Goal: Task Accomplishment & Management: Complete application form

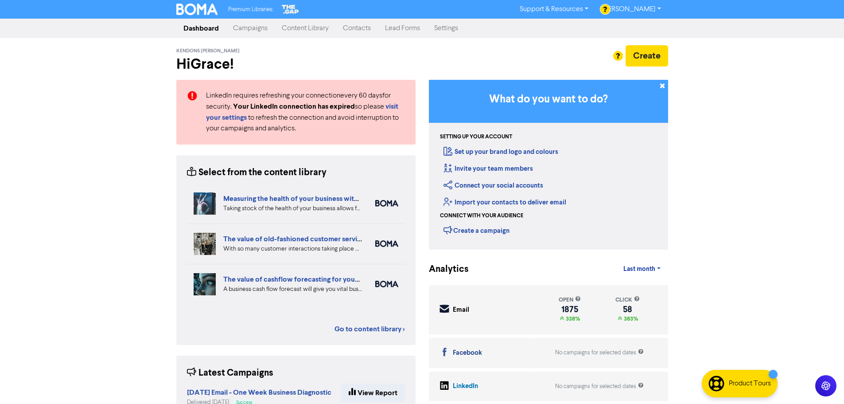
click at [454, 23] on link "Settings" at bounding box center [446, 29] width 38 height 18
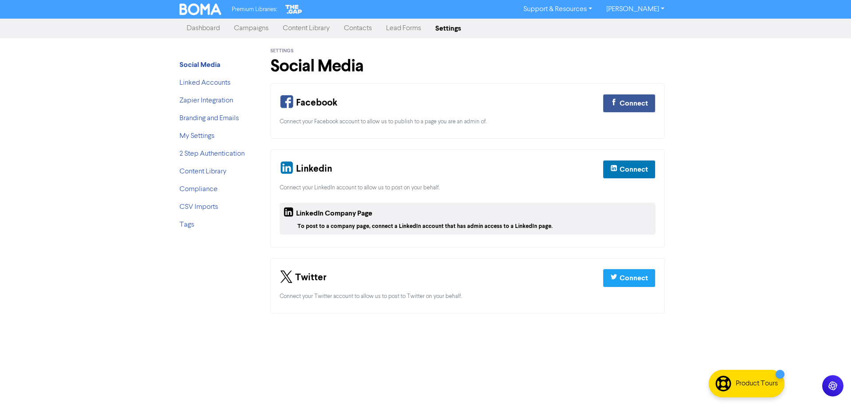
drag, startPoint x: 363, startPoint y: 32, endPoint x: 385, endPoint y: 34, distance: 22.6
click at [363, 32] on link "Contacts" at bounding box center [358, 29] width 42 height 18
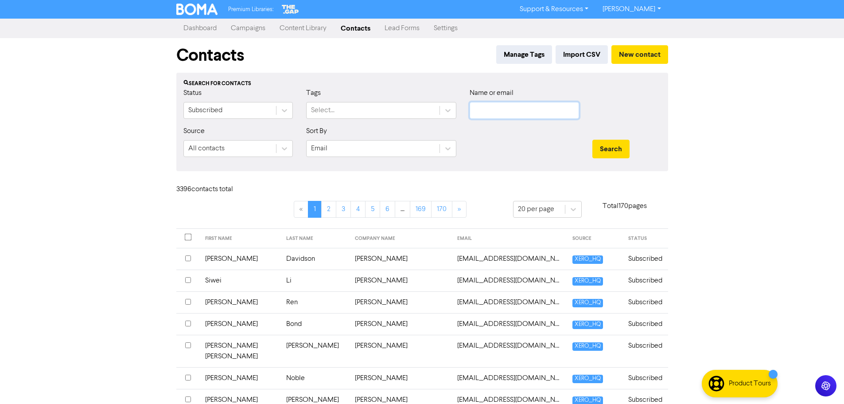
click at [520, 110] on input "text" at bounding box center [524, 110] width 109 height 17
paste input "[EMAIL_ADDRESS][DOMAIN_NAME]"
type input "[EMAIL_ADDRESS][DOMAIN_NAME]"
click at [612, 141] on button "Search" at bounding box center [611, 149] width 37 height 19
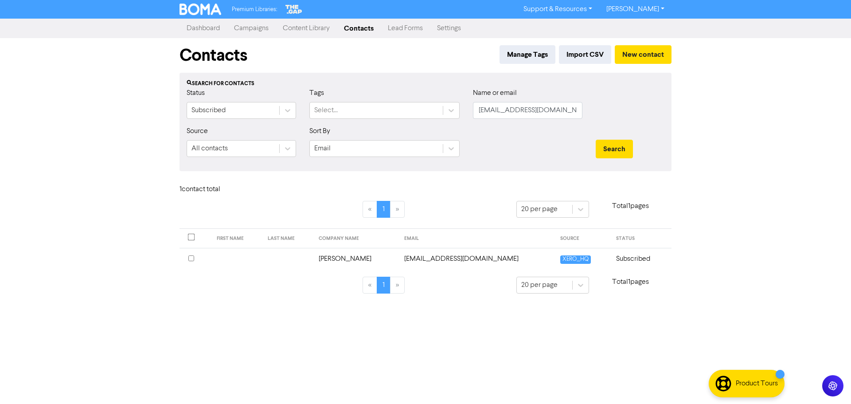
click at [399, 258] on td "[PERSON_NAME]" at bounding box center [356, 259] width 86 height 22
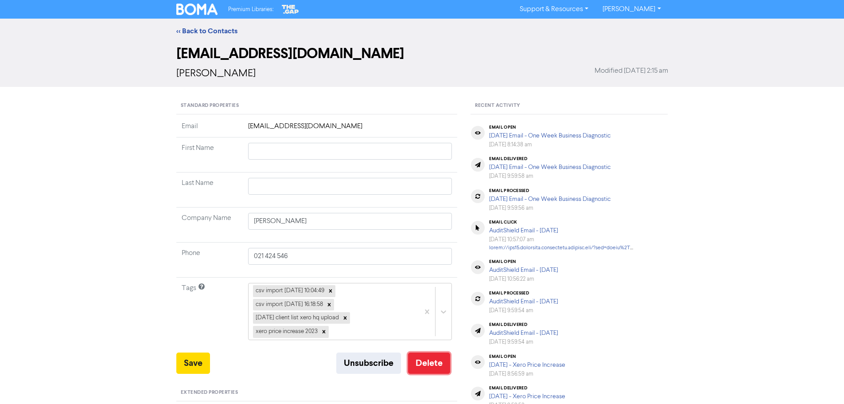
click at [445, 363] on button "Delete" at bounding box center [429, 362] width 42 height 21
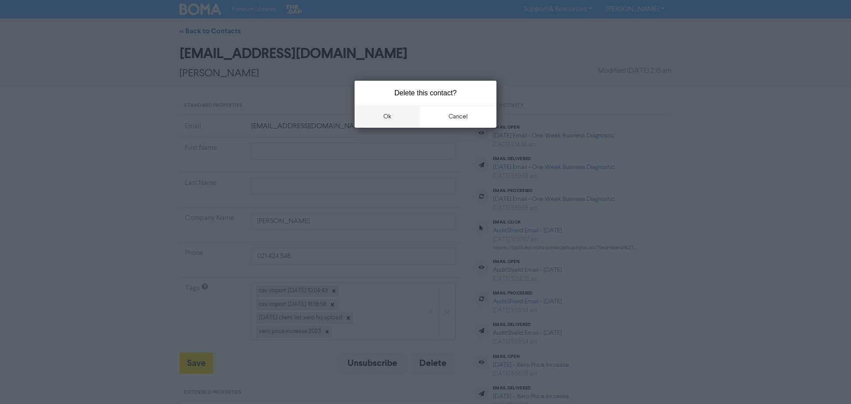
click at [403, 119] on button "ok" at bounding box center [388, 116] width 66 height 22
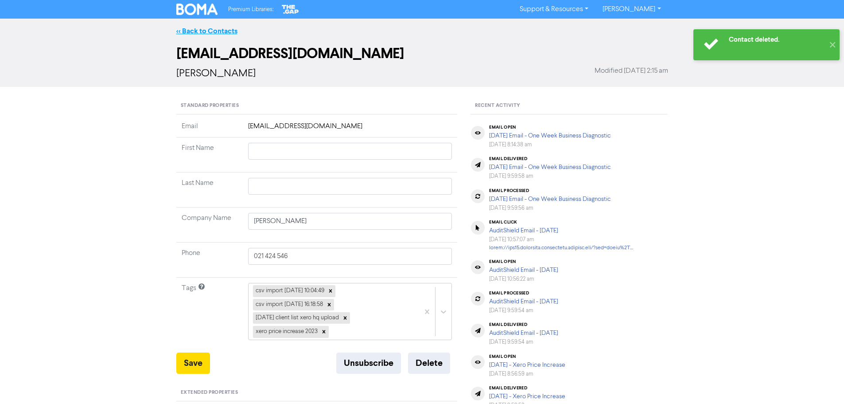
click at [202, 32] on link "<< Back to Contacts" at bounding box center [206, 31] width 61 height 9
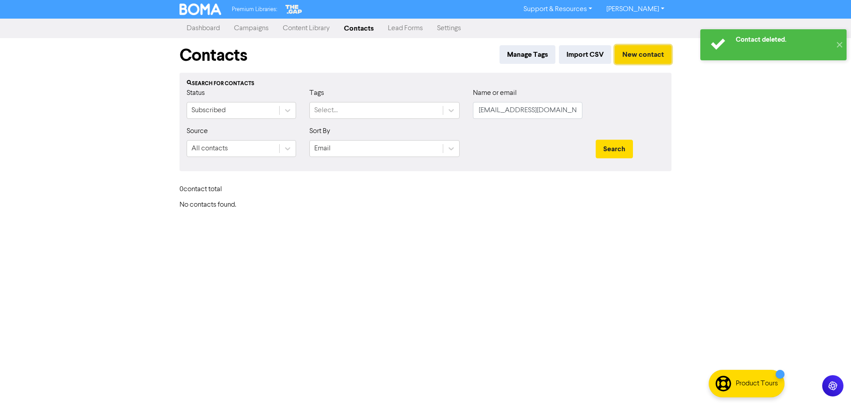
click at [636, 48] on button "New contact" at bounding box center [643, 54] width 57 height 19
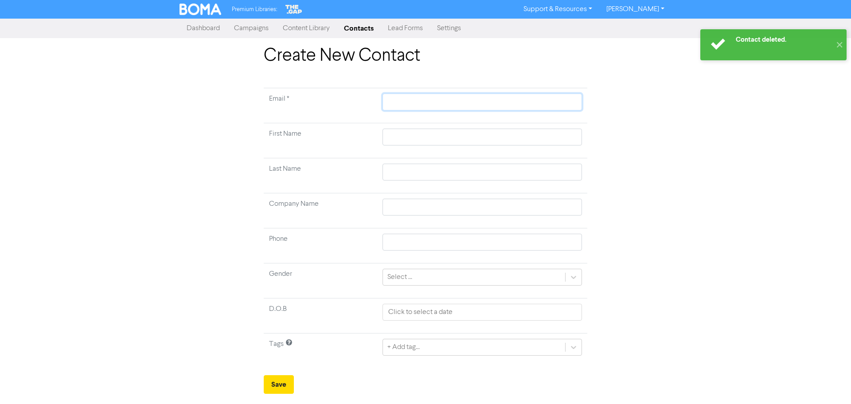
click at [419, 97] on input "text" at bounding box center [481, 102] width 199 height 17
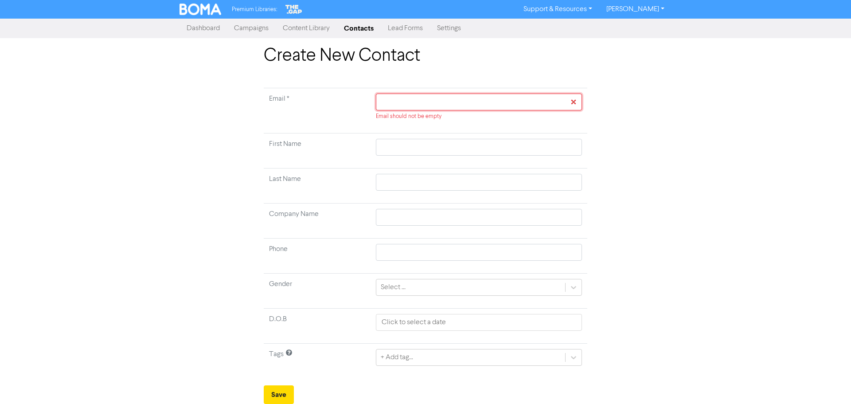
click at [500, 99] on input "text" at bounding box center [479, 102] width 206 height 17
paste input "[PERSON_NAME][EMAIL_ADDRESS][DOMAIN_NAME]"
type input "[PERSON_NAME][EMAIL_ADDRESS][DOMAIN_NAME]"
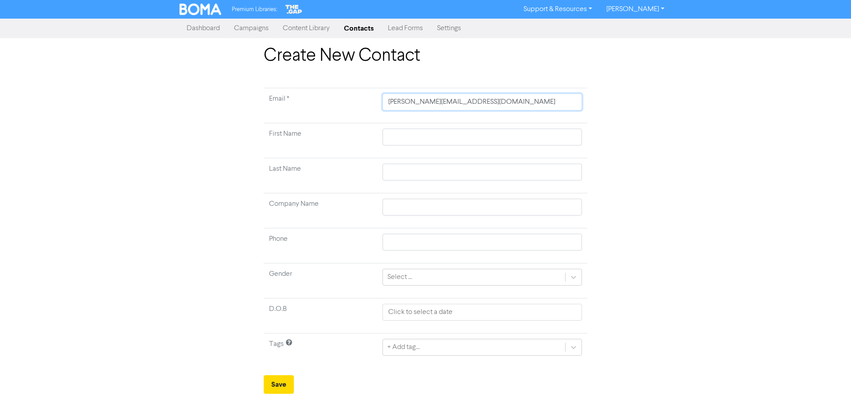
type input "[PERSON_NAME][EMAIL_ADDRESS][DOMAIN_NAME]"
click at [410, 176] on input "text" at bounding box center [481, 172] width 199 height 17
click at [399, 137] on input "text" at bounding box center [481, 137] width 199 height 17
type input "Z"
type input "Za"
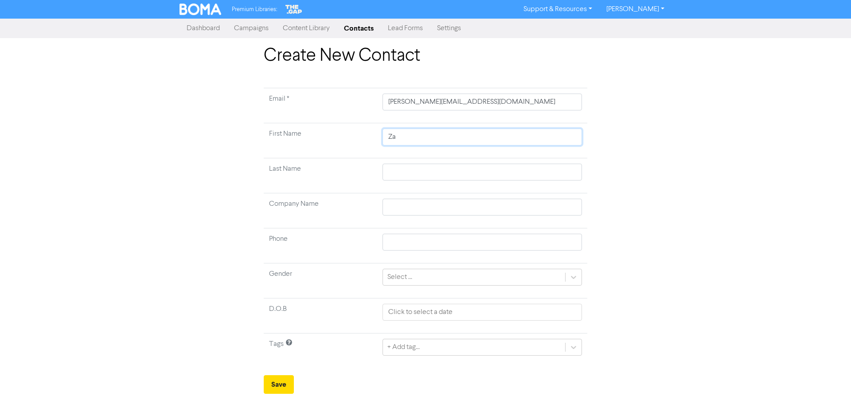
type input "Zan"
type input "[PERSON_NAME]"
type input "[PERSON_NAME] C"
type input "[PERSON_NAME] Ca"
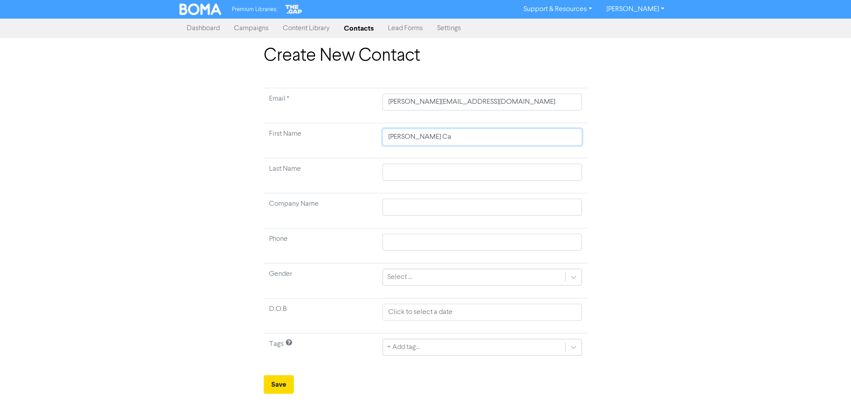
type input "[PERSON_NAME] Cap"
type input "[PERSON_NAME] Ca"
type input "[PERSON_NAME] Cam"
type input "[PERSON_NAME]"
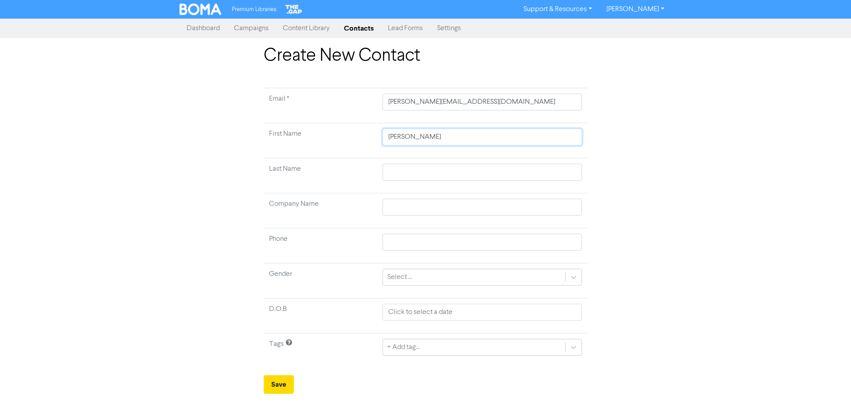
type input "[PERSON_NAME]"
click at [419, 175] on input "text" at bounding box center [481, 172] width 199 height 17
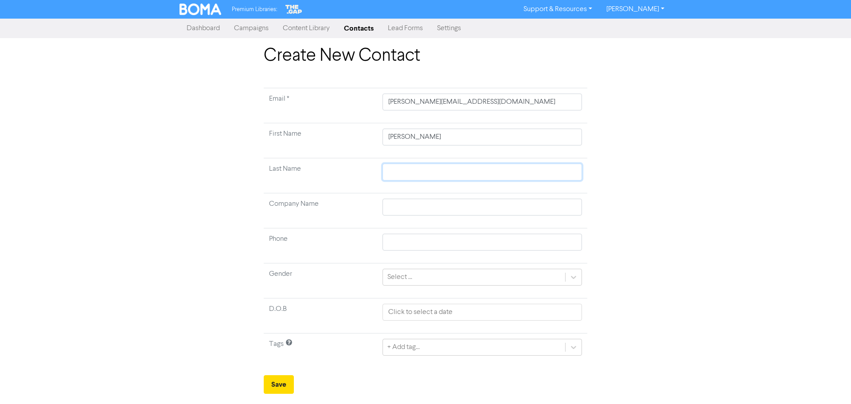
type input "L"
type input "Le"
type input "[PERSON_NAME]"
click at [658, 257] on div "Create New Contact Email * [PERSON_NAME][EMAIL_ADDRESS][DOMAIN_NAME] First Name…" at bounding box center [425, 219] width 505 height 348
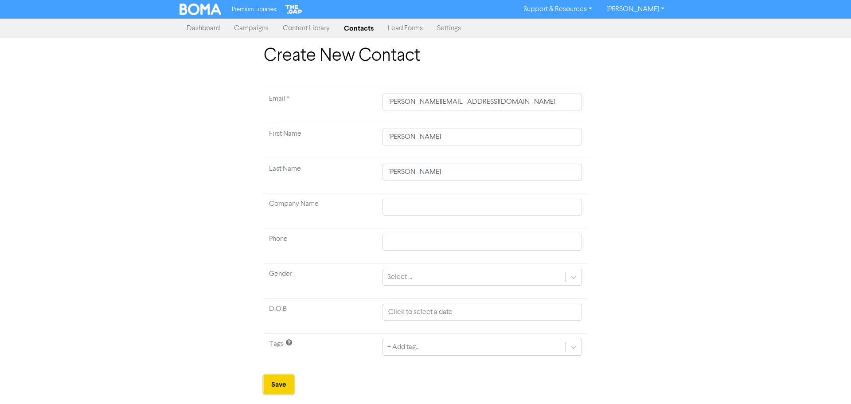
click at [283, 382] on button "Save" at bounding box center [279, 384] width 30 height 19
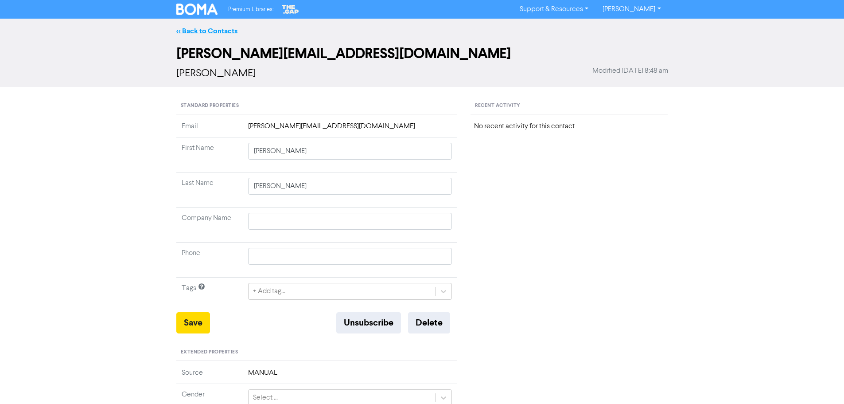
click at [189, 29] on link "<< Back to Contacts" at bounding box center [206, 31] width 61 height 9
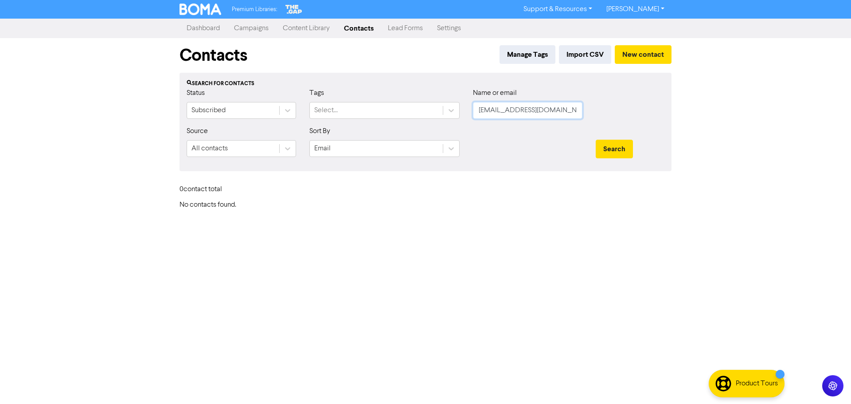
click at [549, 111] on input "[EMAIL_ADDRESS][DOMAIN_NAME]" at bounding box center [527, 110] width 109 height 17
paste input "[PERSON_NAME] Construction Limited"
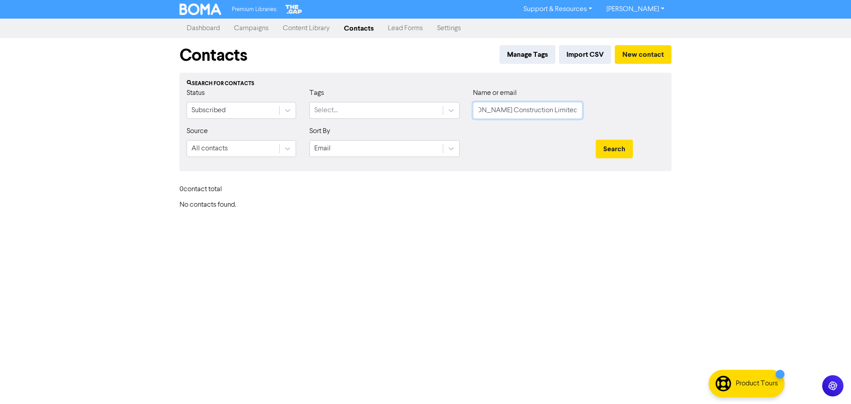
click at [596, 140] on button "Search" at bounding box center [614, 149] width 37 height 19
drag, startPoint x: 578, startPoint y: 112, endPoint x: 541, endPoint y: 113, distance: 37.3
click at [541, 113] on input "[PERSON_NAME] Construction Limited" at bounding box center [527, 110] width 109 height 17
type input "[PERSON_NAME] Construc"
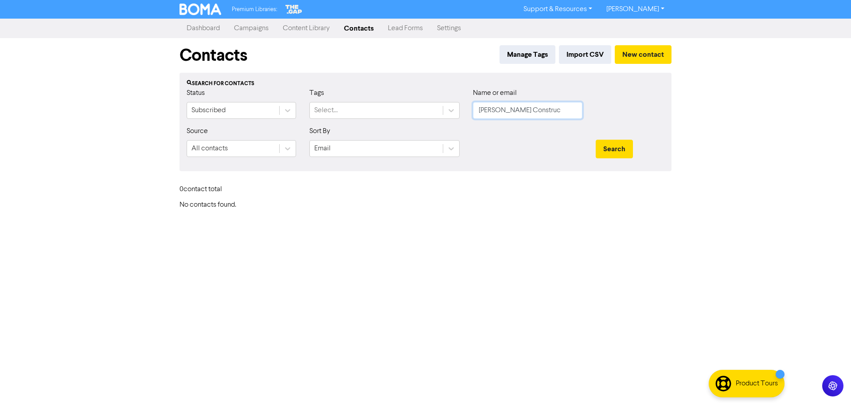
click at [596, 140] on button "Search" at bounding box center [614, 149] width 37 height 19
click at [522, 115] on input "[PERSON_NAME] Construc" at bounding box center [527, 110] width 109 height 17
click at [522, 114] on input "[PERSON_NAME] Construc" at bounding box center [527, 110] width 109 height 17
paste input "[PERSON_NAME][EMAIL_ADDRESS][PERSON_NAME][DOMAIN_NAME]>"
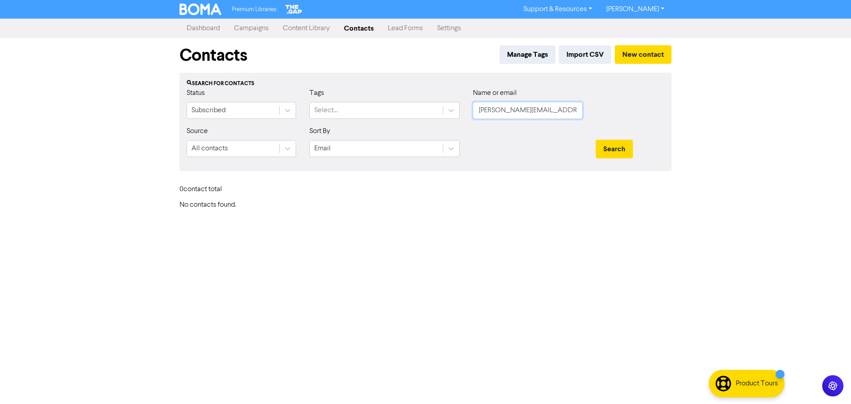
click at [596, 140] on button "Search" at bounding box center [614, 149] width 37 height 19
type input "[PERSON_NAME][EMAIL_ADDRESS][PERSON_NAME][DOMAIN_NAME]"
click at [596, 140] on button "Search" at bounding box center [614, 149] width 37 height 19
click at [625, 151] on button "Search" at bounding box center [614, 149] width 37 height 19
click at [514, 107] on input "[PERSON_NAME][EMAIL_ADDRESS][PERSON_NAME][DOMAIN_NAME]" at bounding box center [527, 110] width 109 height 17
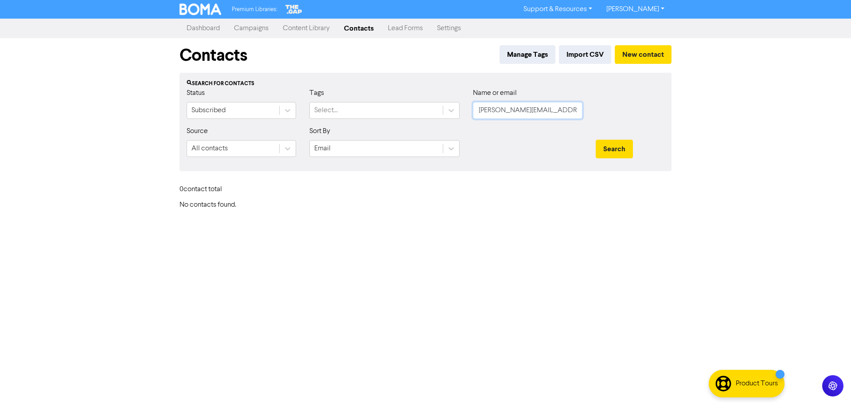
click at [514, 107] on input "[PERSON_NAME][EMAIL_ADDRESS][PERSON_NAME][DOMAIN_NAME]" at bounding box center [527, 110] width 109 height 17
paste input "Main Divide Homes Limited"
type input "Main Divide Homes Limited"
click at [596, 140] on button "Search" at bounding box center [614, 149] width 37 height 19
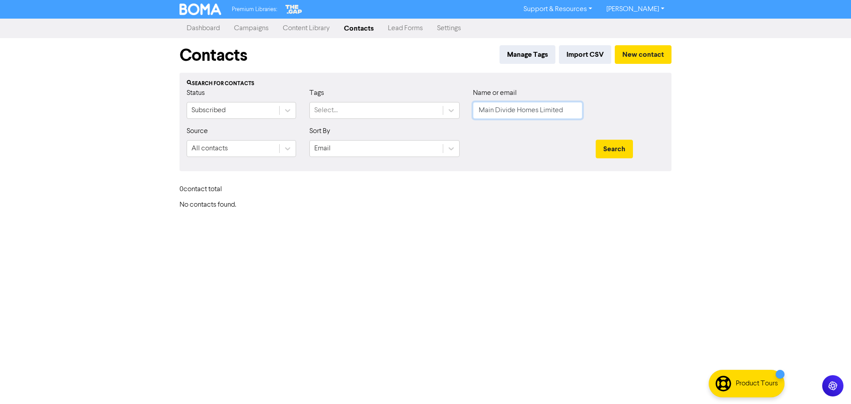
click at [533, 117] on input "Main Divide Homes Limited" at bounding box center [527, 110] width 109 height 17
click at [534, 116] on input "Main Divide Homes Limited" at bounding box center [527, 110] width 109 height 17
paste input "[PERSON_NAME] [PERSON_NAME] [PERSON_NAME]"
type input "[PERSON_NAME] [PERSON_NAME] [PERSON_NAME]"
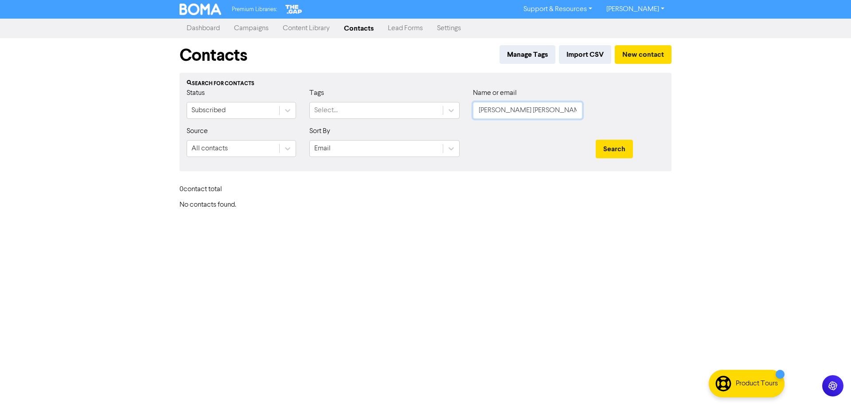
click at [596, 140] on button "Search" at bounding box center [614, 149] width 37 height 19
click at [606, 143] on button "Search" at bounding box center [614, 149] width 37 height 19
